Goal: Information Seeking & Learning: Learn about a topic

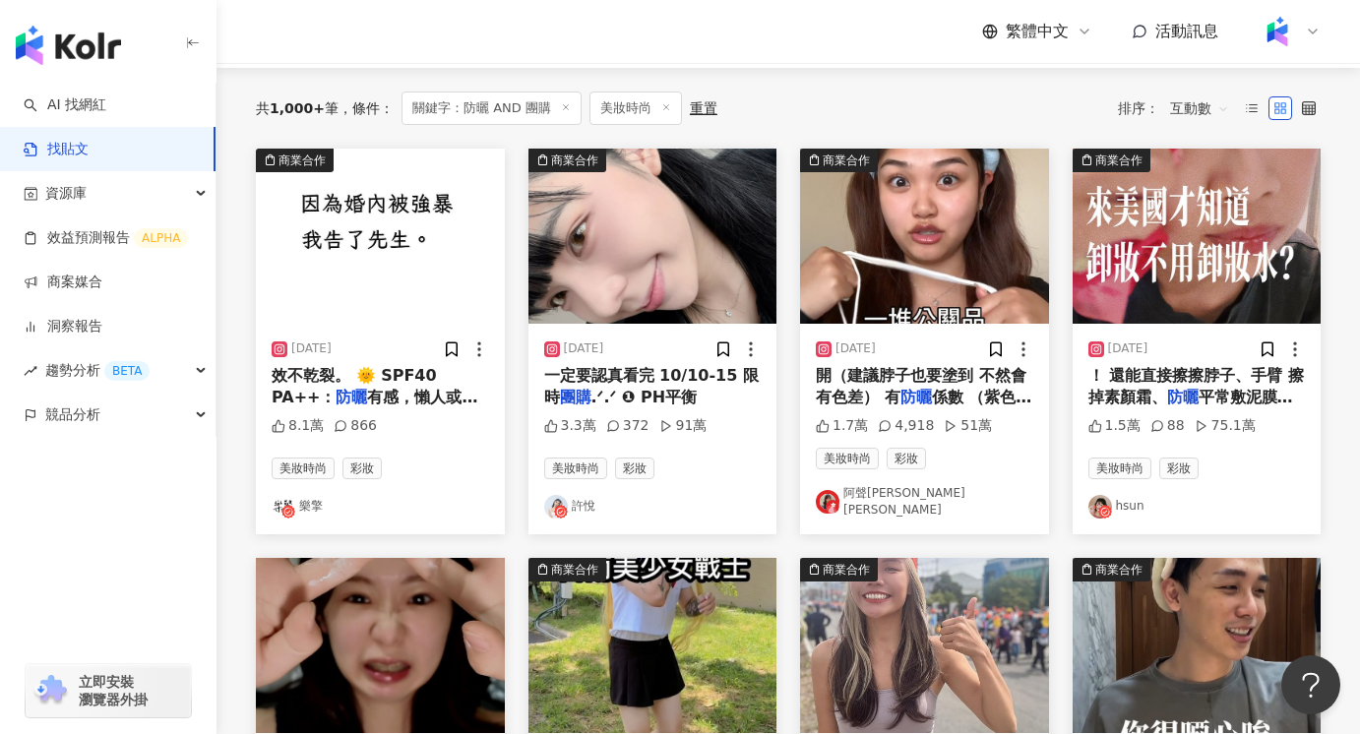
click at [301, 495] on link "樂擎" at bounding box center [380, 507] width 217 height 24
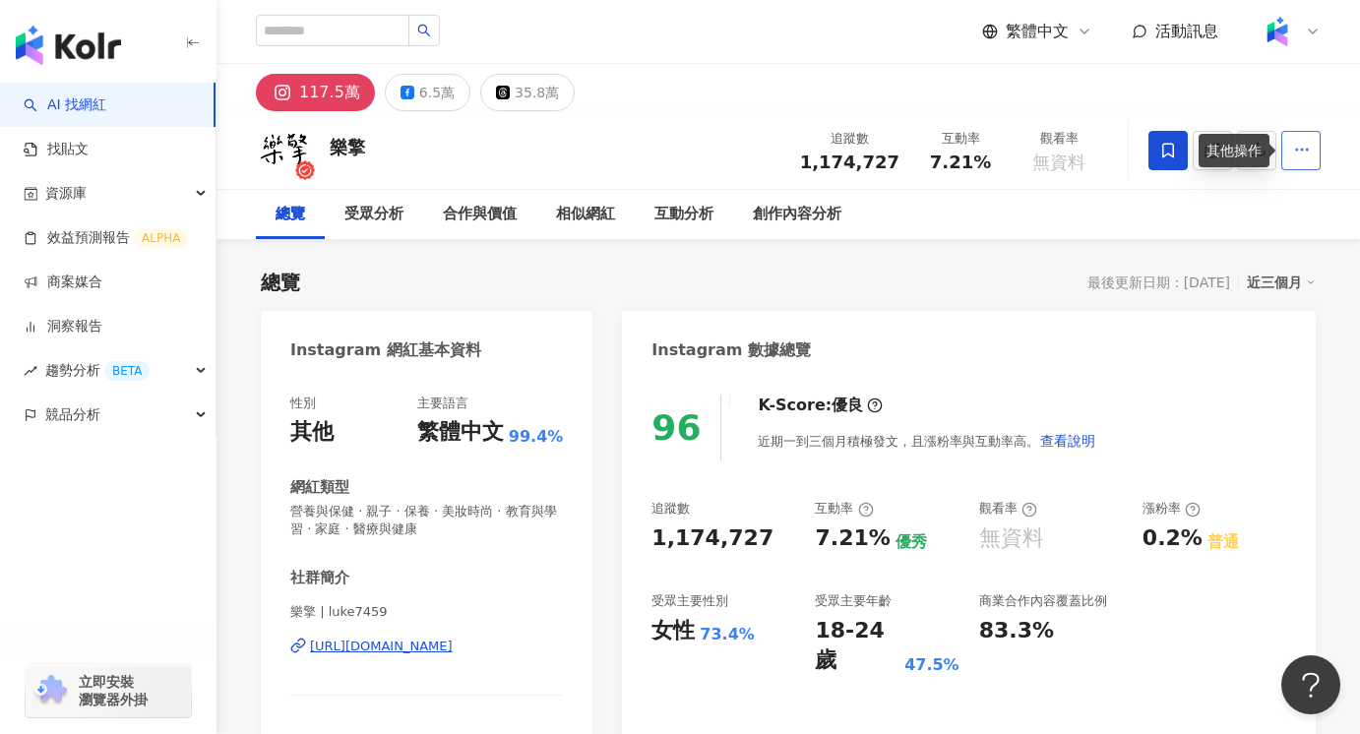
click at [1301, 152] on icon "button" at bounding box center [1302, 150] width 18 height 18
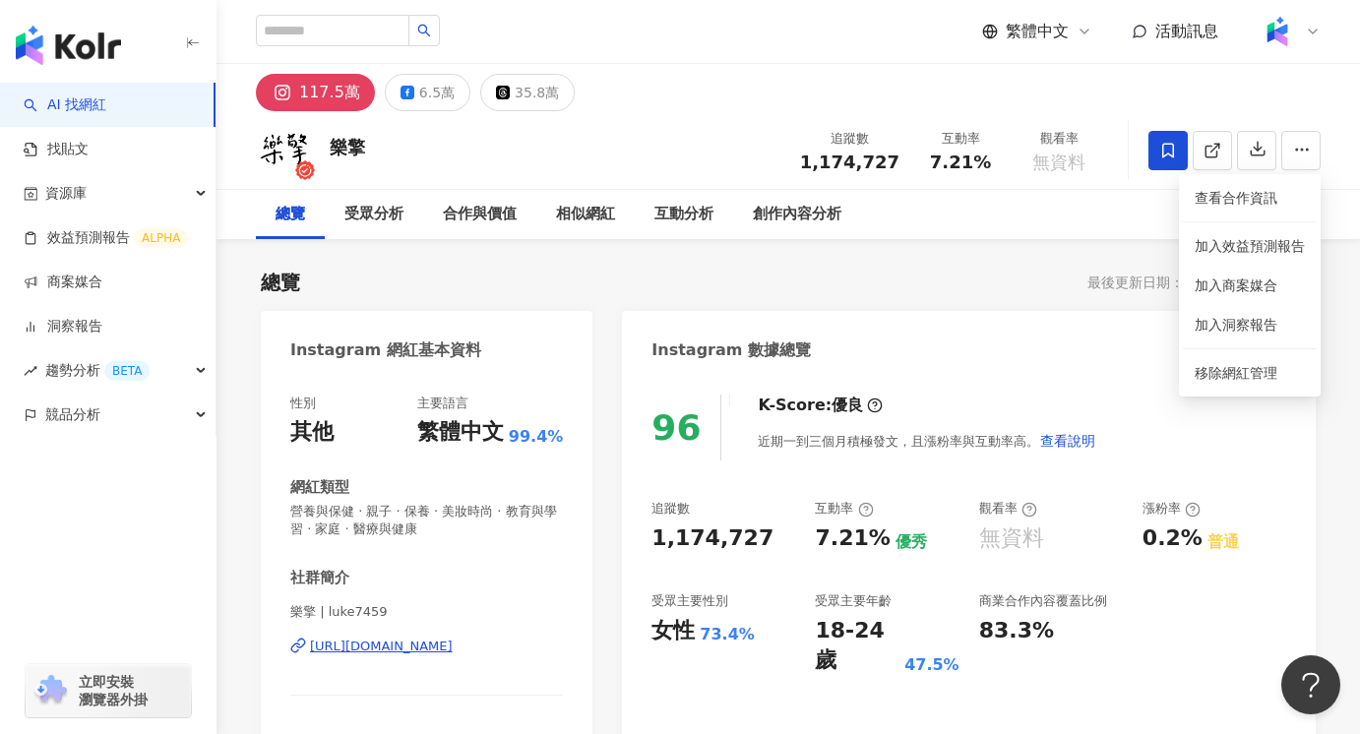
click at [1062, 227] on div "總覽 受眾分析 合作與價值 相似網紅 互動分析 創作內容分析" at bounding box center [788, 214] width 1064 height 49
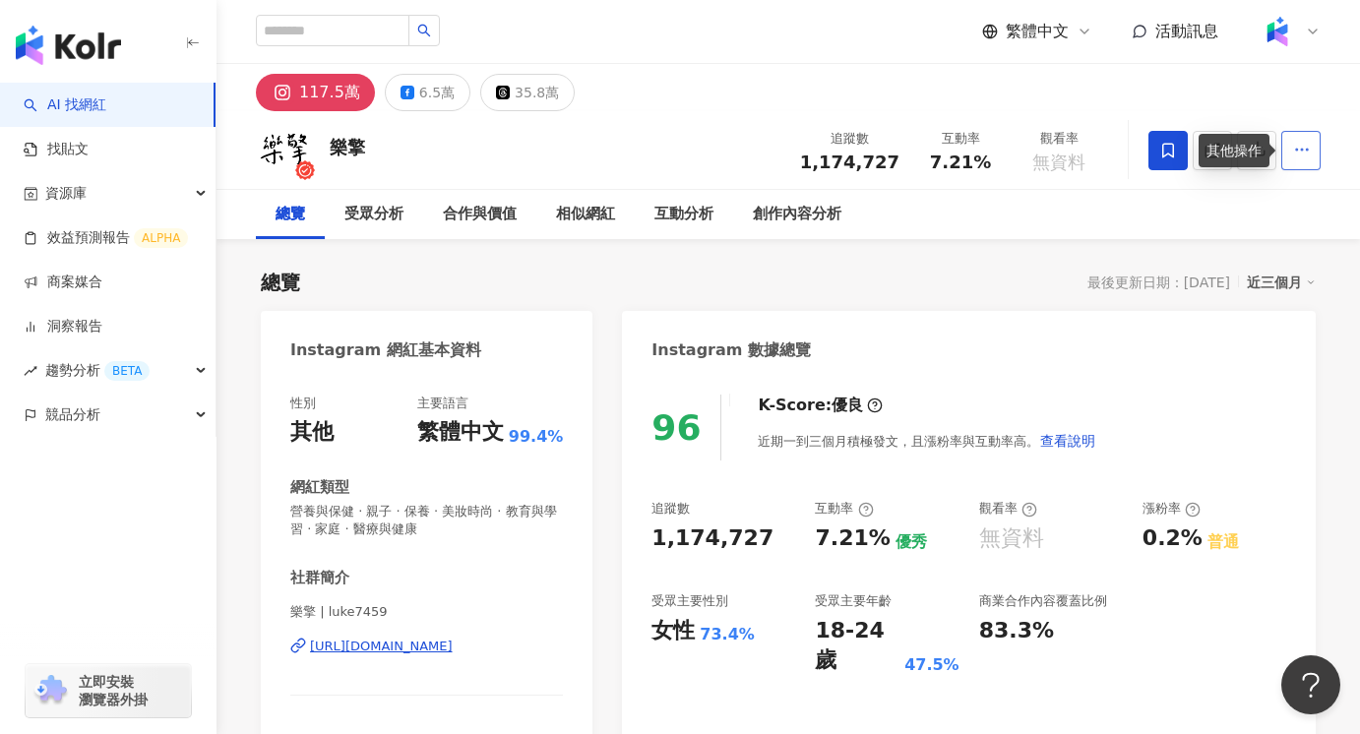
click at [1301, 149] on circle "button" at bounding box center [1302, 150] width 2 height 2
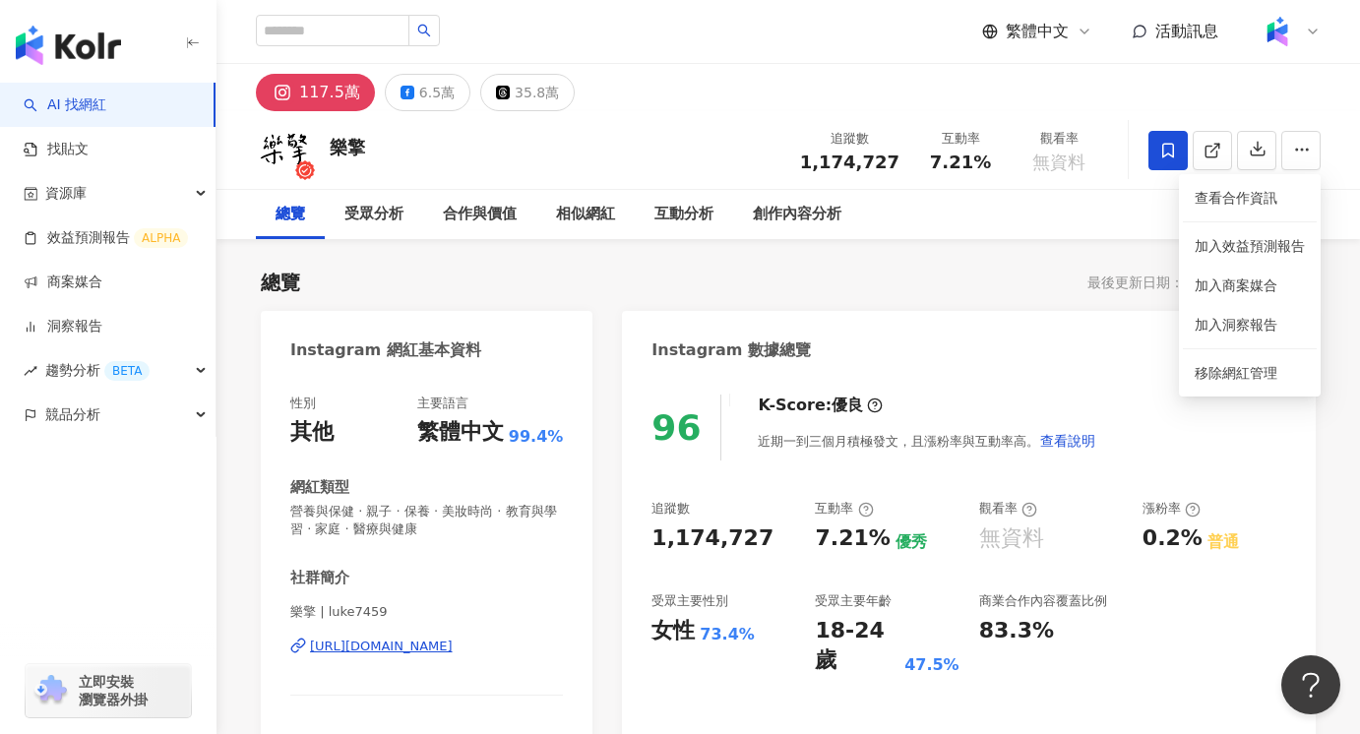
click at [1071, 221] on div "總覽 受眾分析 合作與價值 相似網紅 互動分析 創作內容分析" at bounding box center [788, 214] width 1064 height 49
click at [419, 85] on div "6.5萬" at bounding box center [436, 93] width 35 height 28
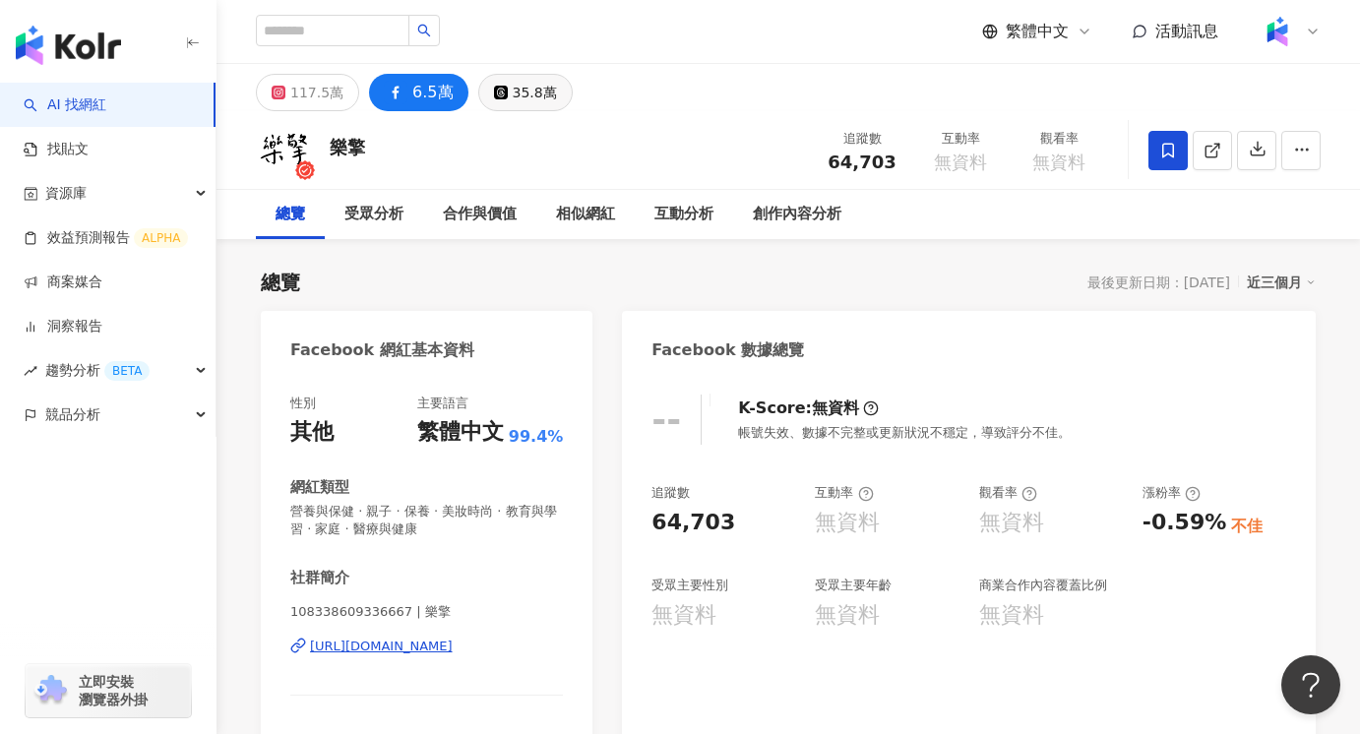
click at [516, 88] on div "35.8萬" at bounding box center [535, 93] width 44 height 28
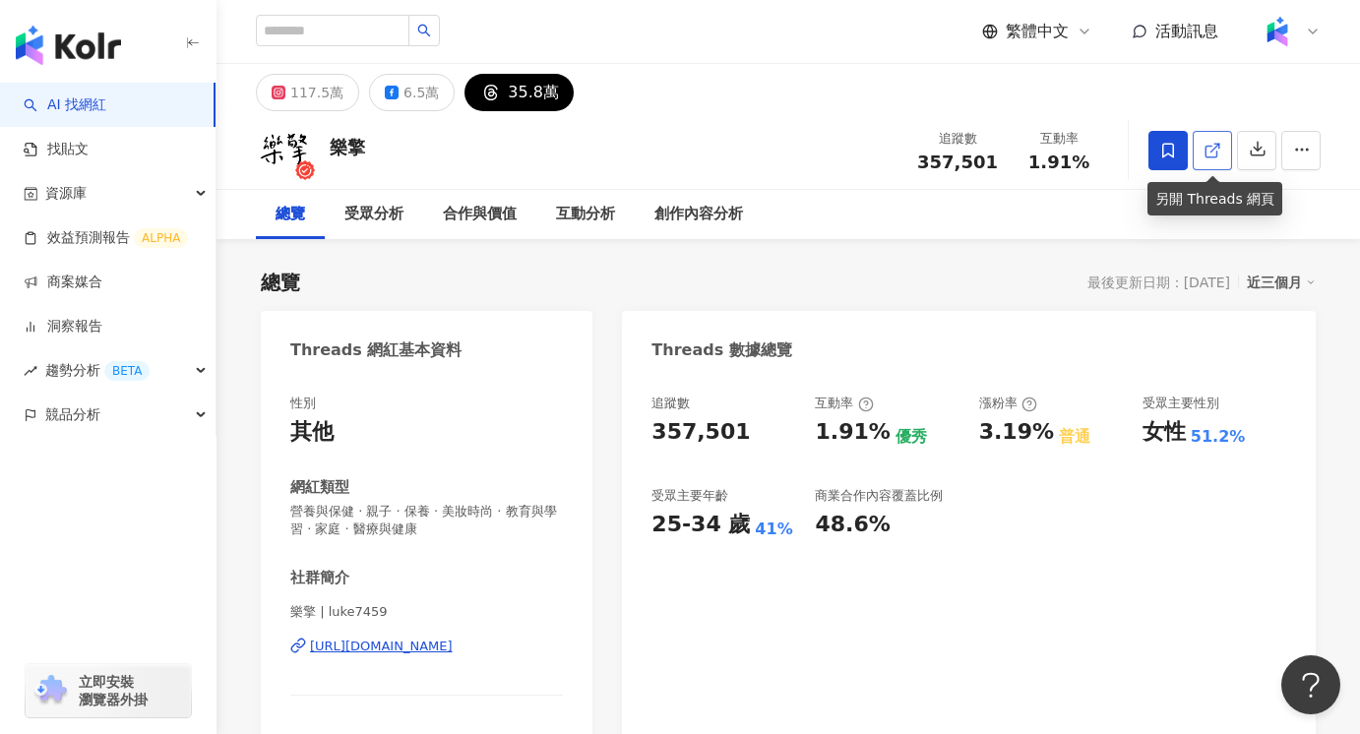
click at [1212, 152] on icon at bounding box center [1212, 151] width 18 height 18
click at [1299, 155] on icon "button" at bounding box center [1302, 150] width 18 height 18
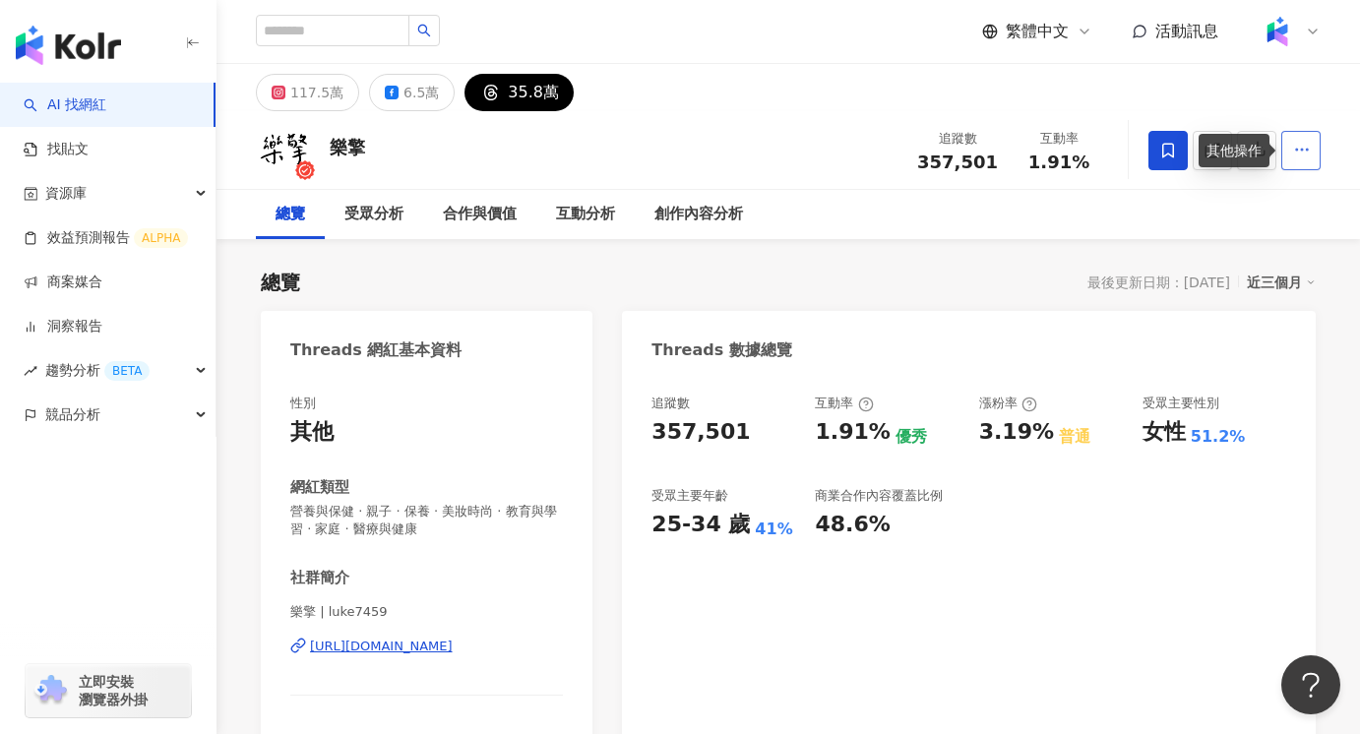
click at [1299, 151] on icon "button" at bounding box center [1302, 150] width 18 height 18
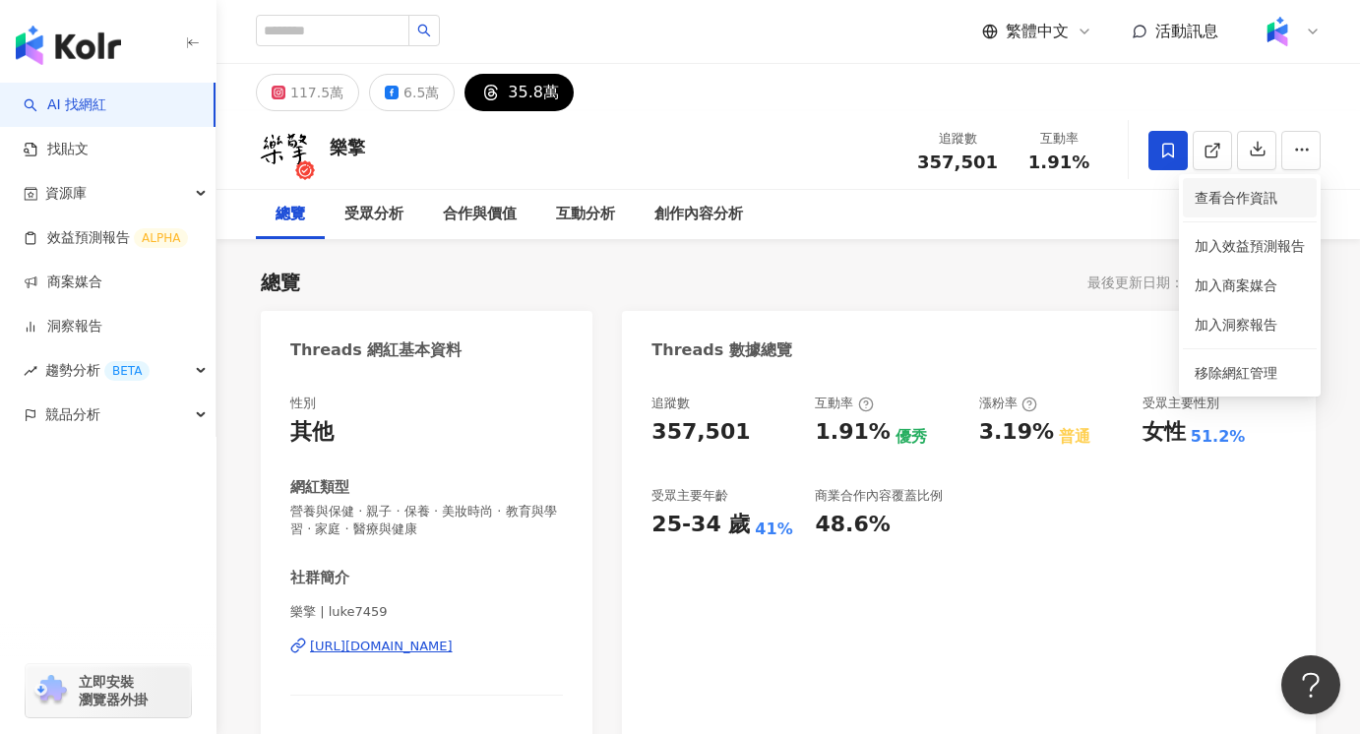
click at [1237, 199] on span "查看合作資訊" at bounding box center [1249, 198] width 110 height 22
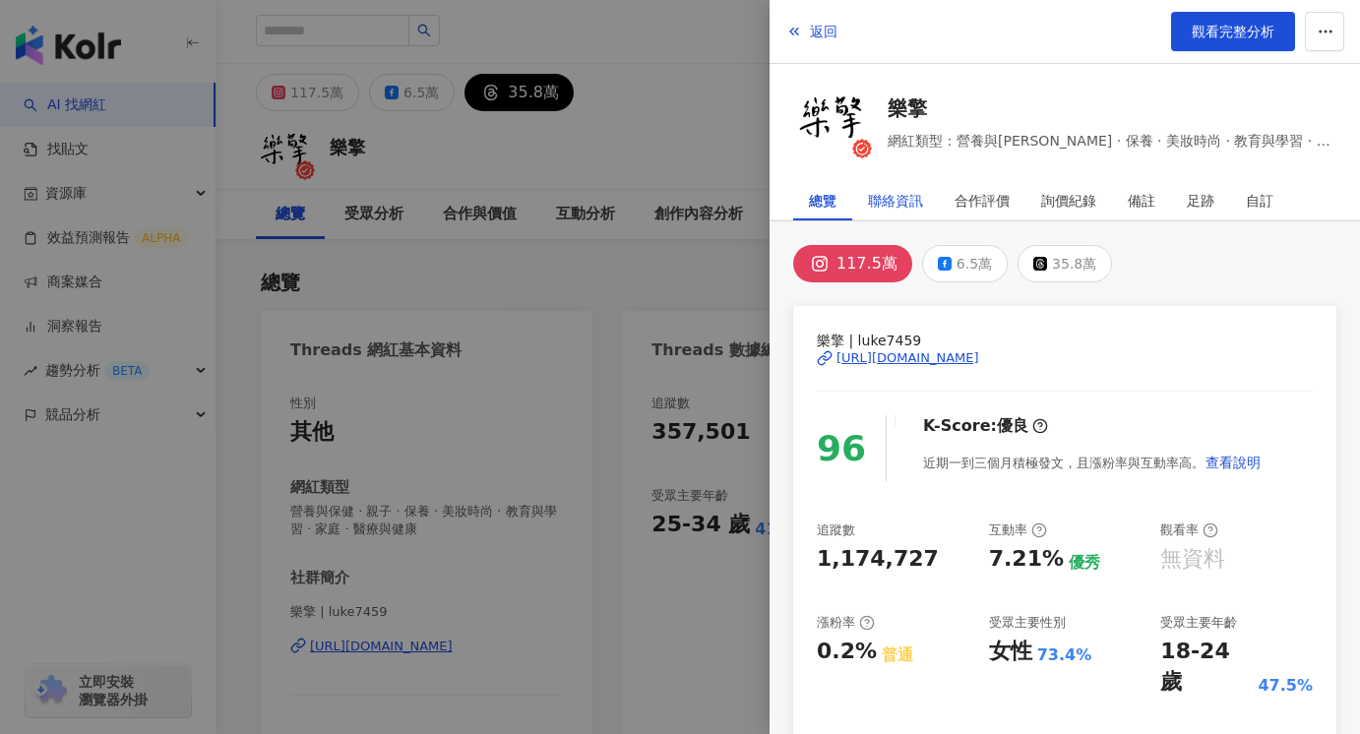
click at [890, 196] on div "聯絡資訊" at bounding box center [895, 200] width 55 height 39
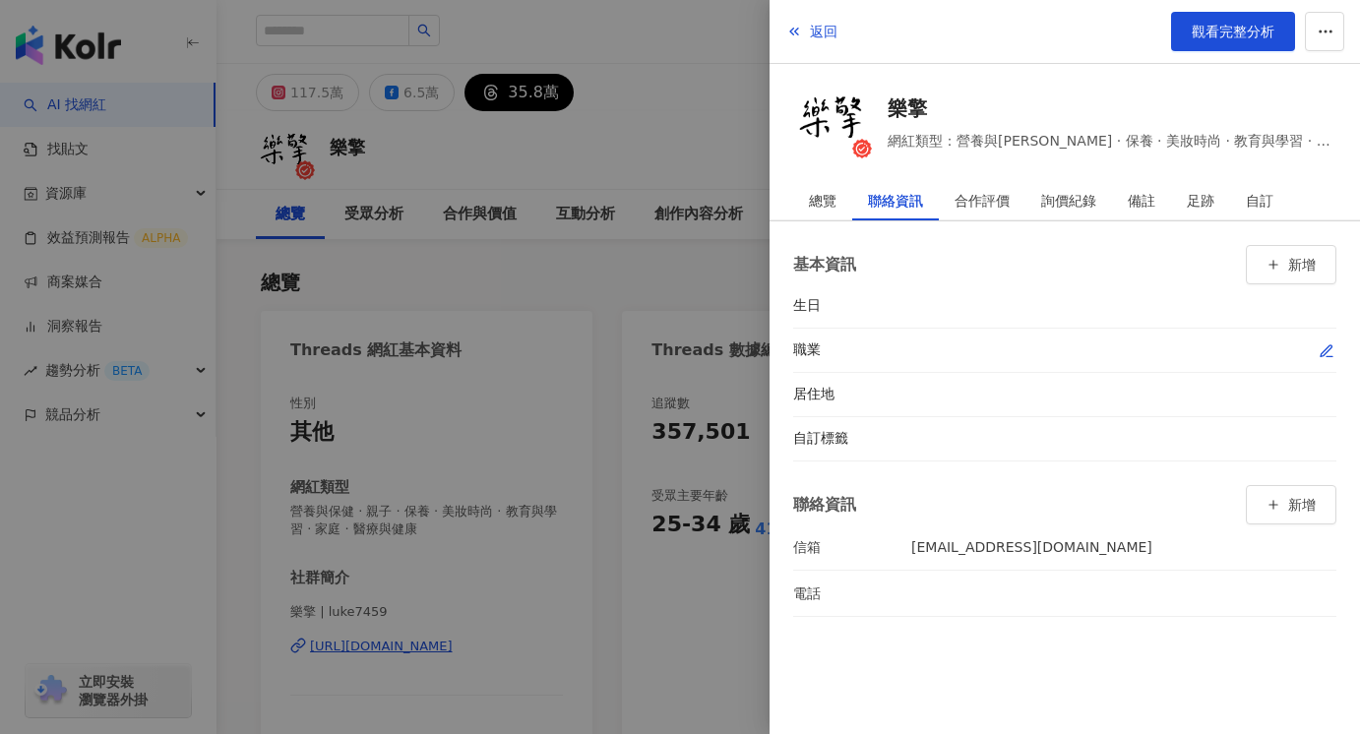
scroll to position [9, 0]
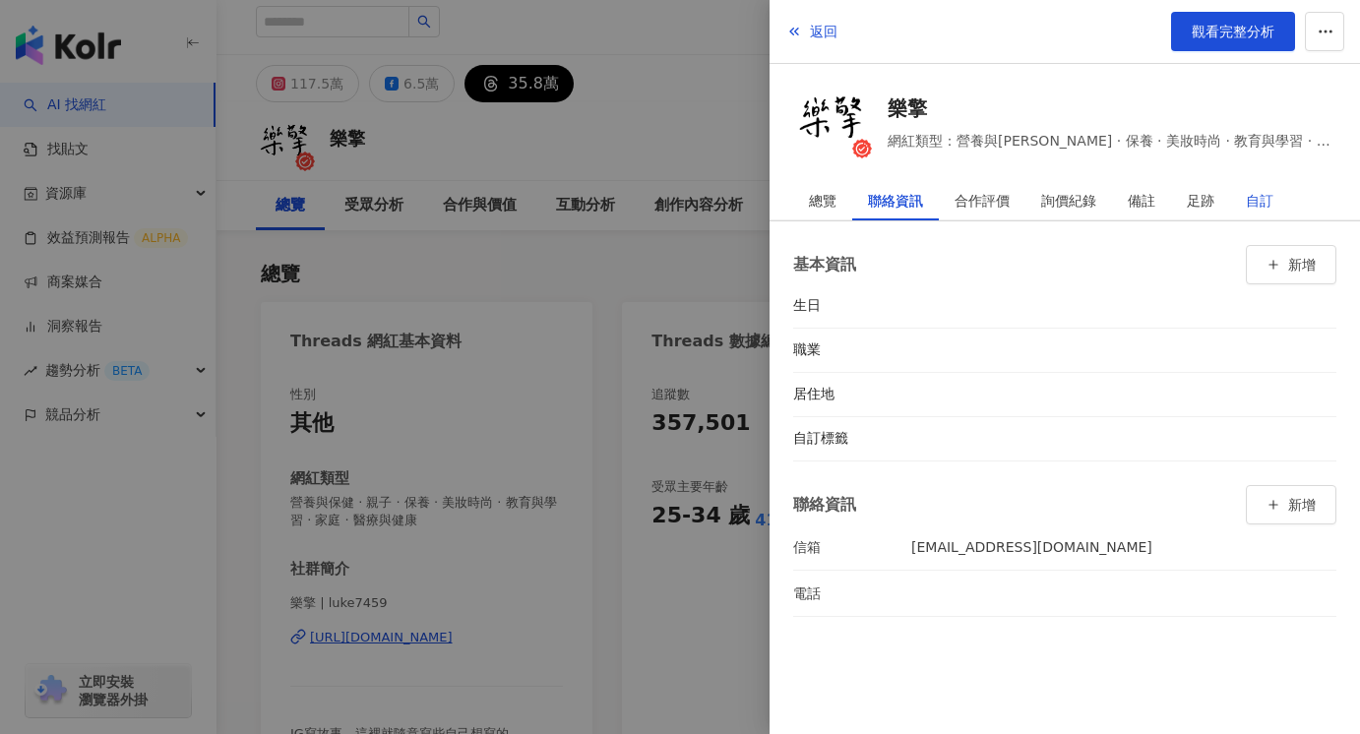
click at [1264, 204] on div "自訂" at bounding box center [1260, 200] width 28 height 39
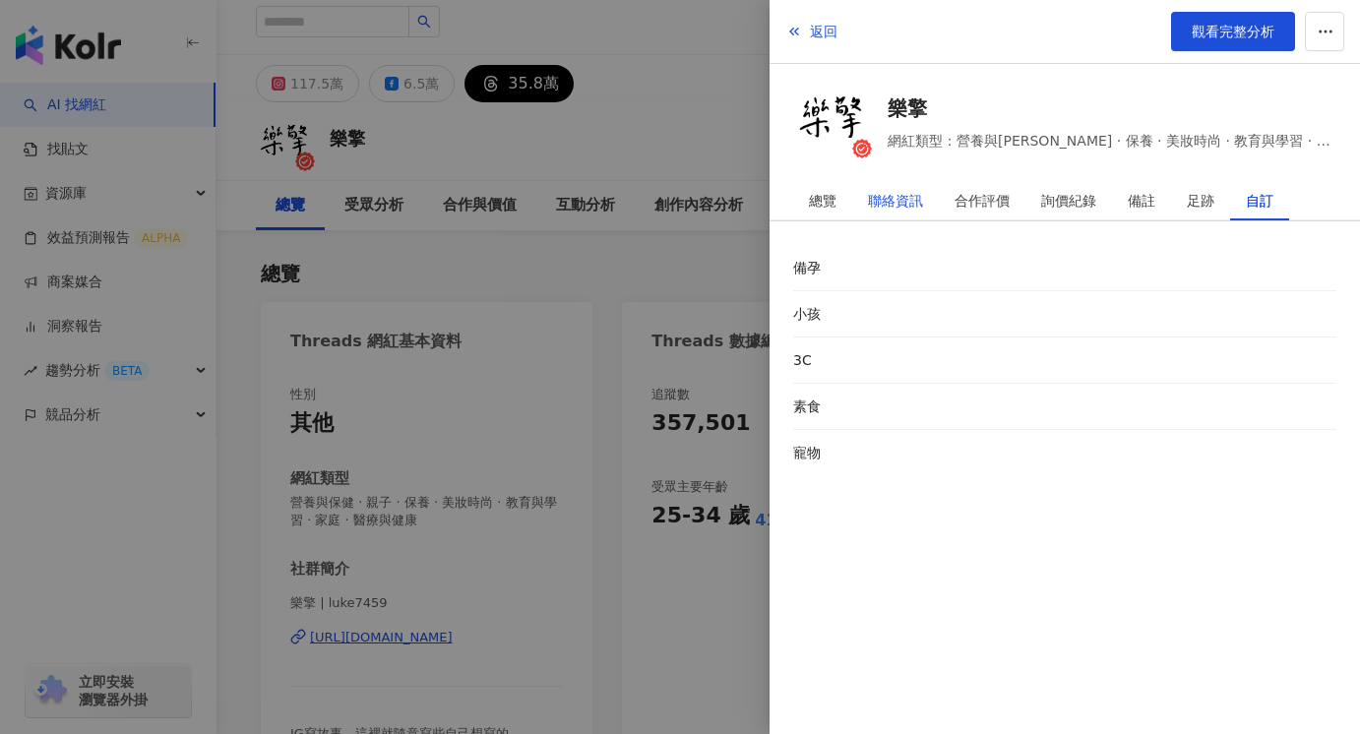
click at [889, 194] on div "聯絡資訊" at bounding box center [895, 200] width 55 height 39
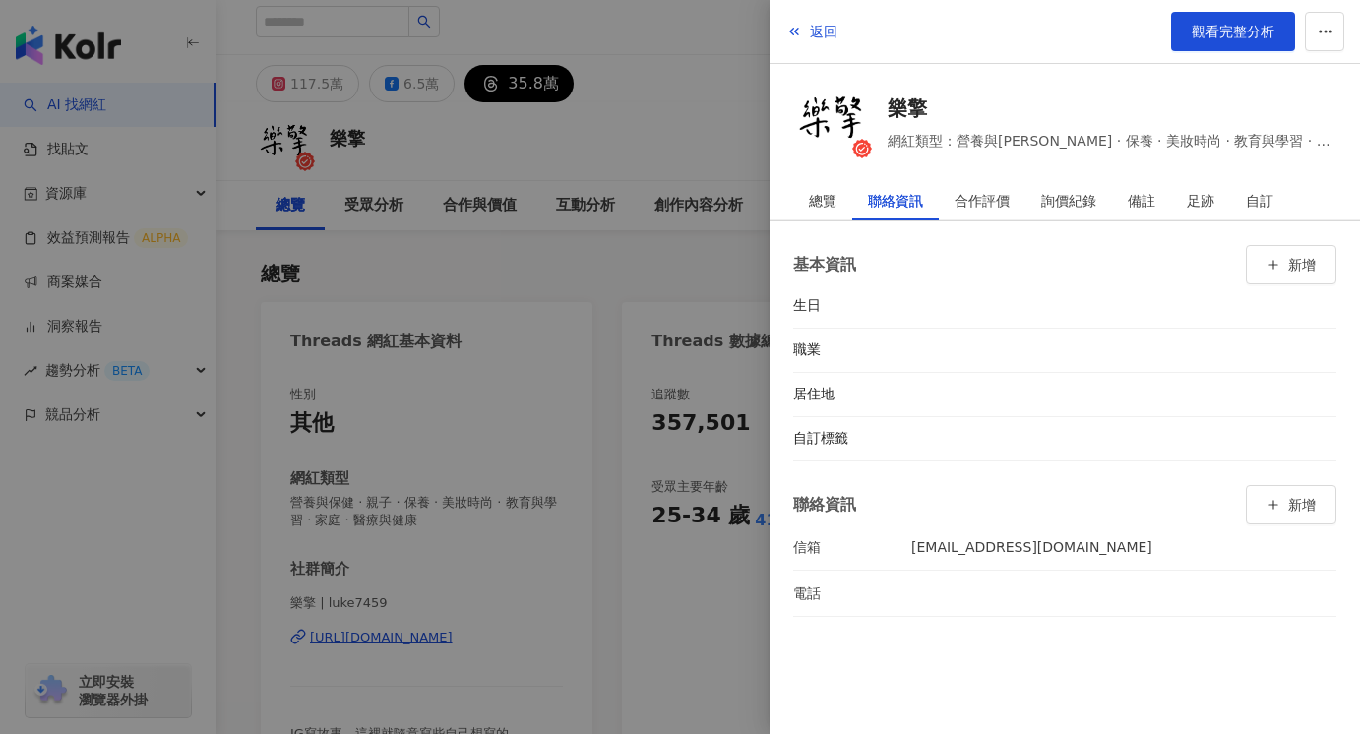
click at [621, 146] on div at bounding box center [680, 367] width 1360 height 734
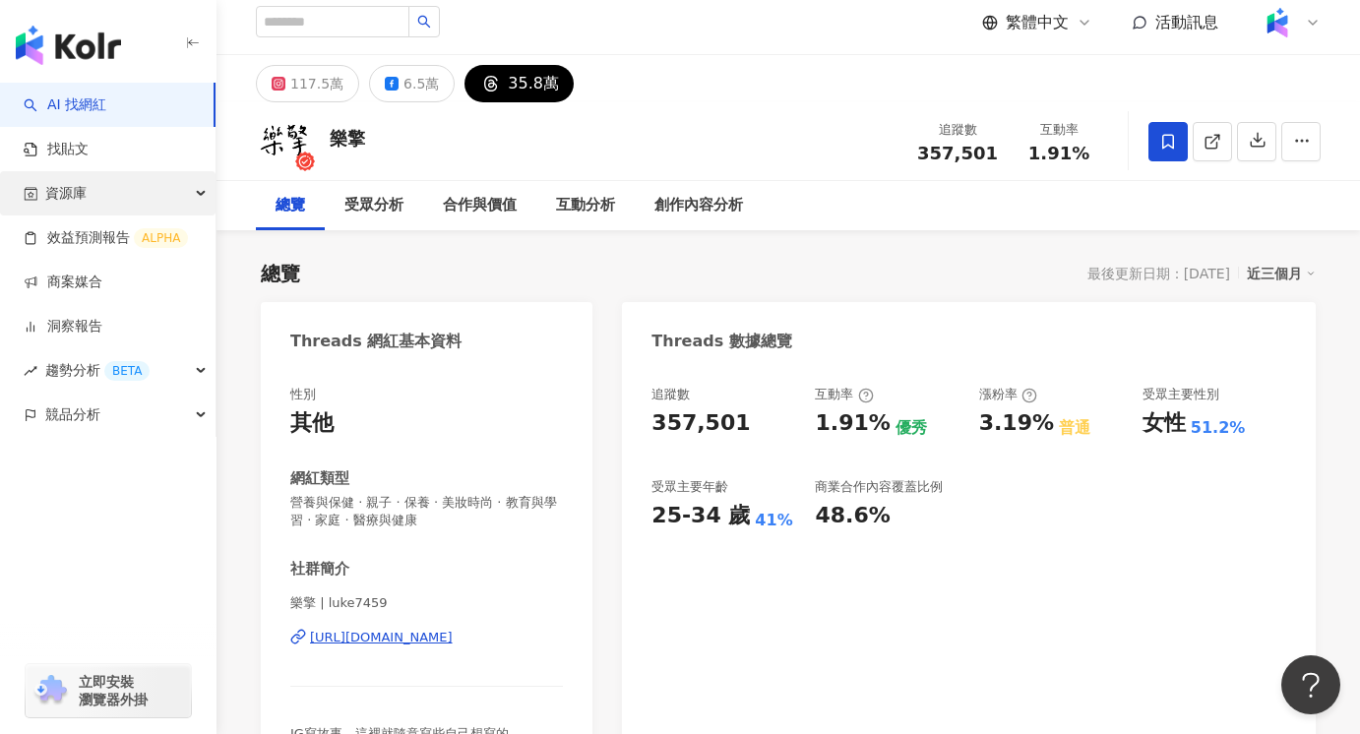
click at [201, 199] on div "資源庫" at bounding box center [107, 193] width 215 height 44
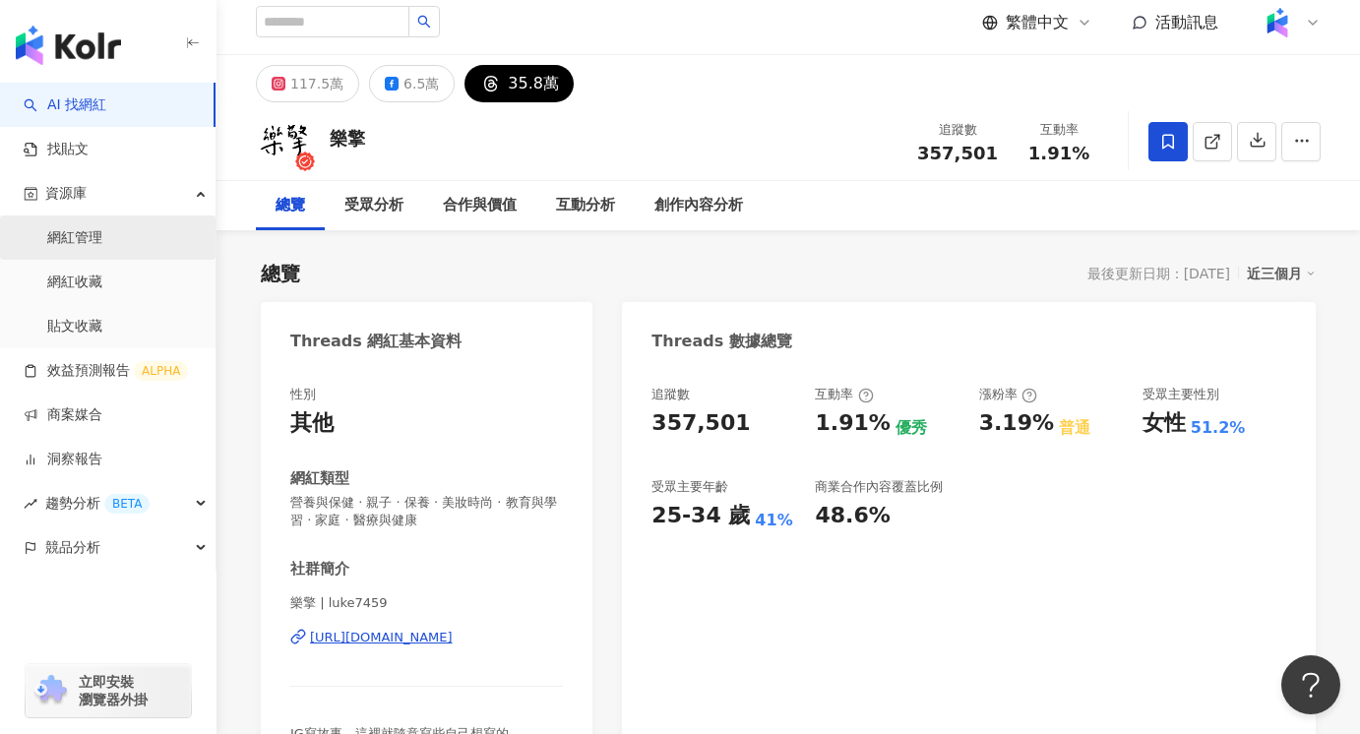
click at [85, 242] on link "網紅管理" at bounding box center [74, 238] width 55 height 20
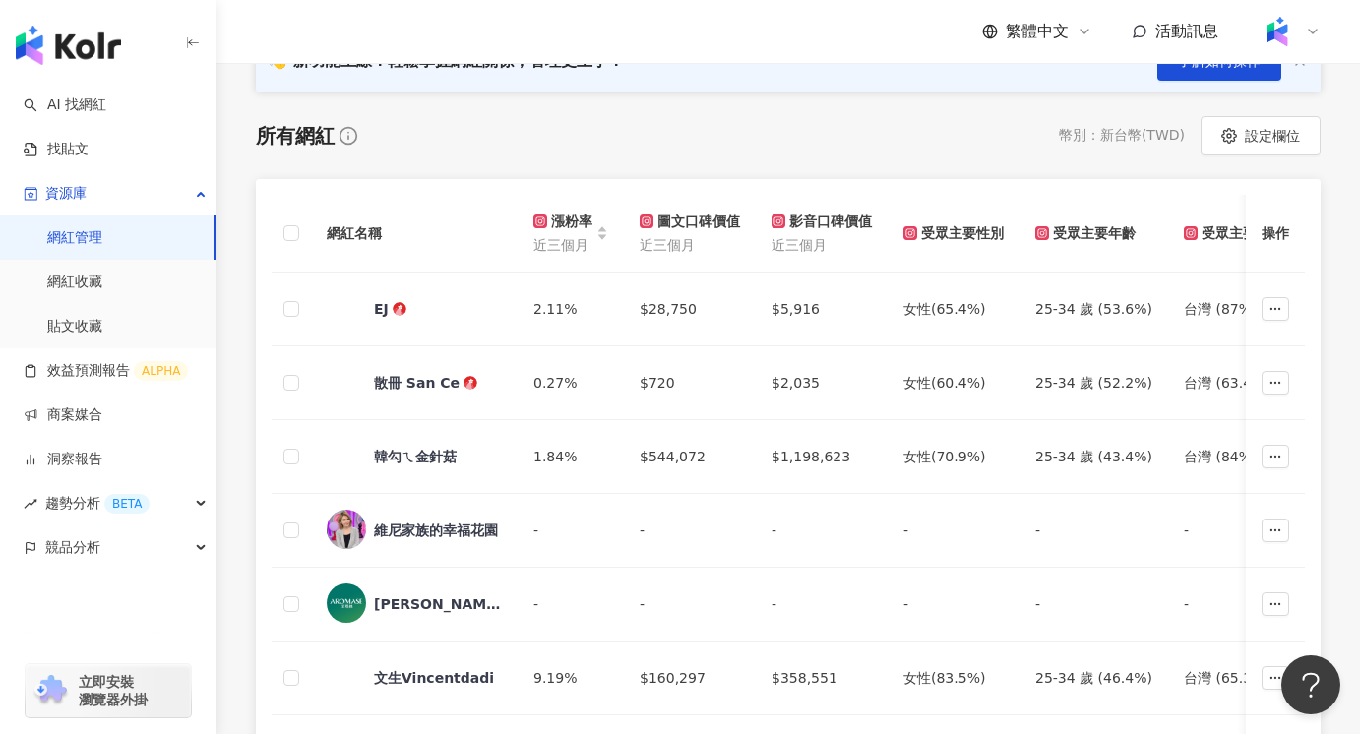
scroll to position [274, 0]
